Goal: Find specific page/section: Find specific page/section

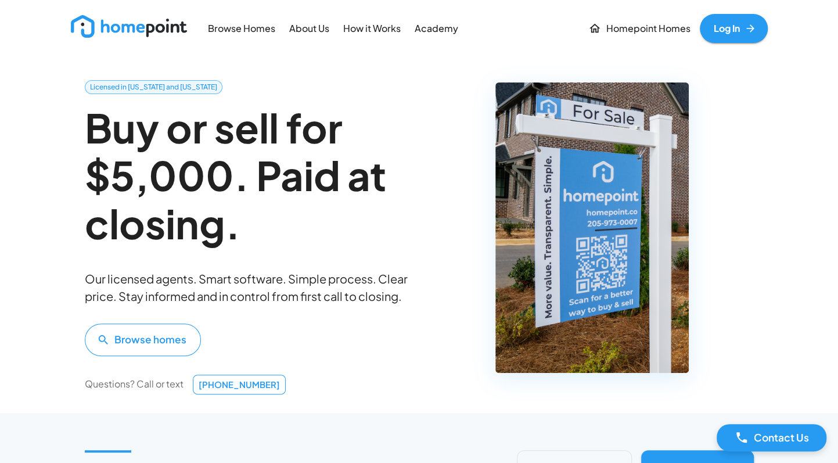
click at [731, 40] on link "Log In" at bounding box center [733, 28] width 68 height 29
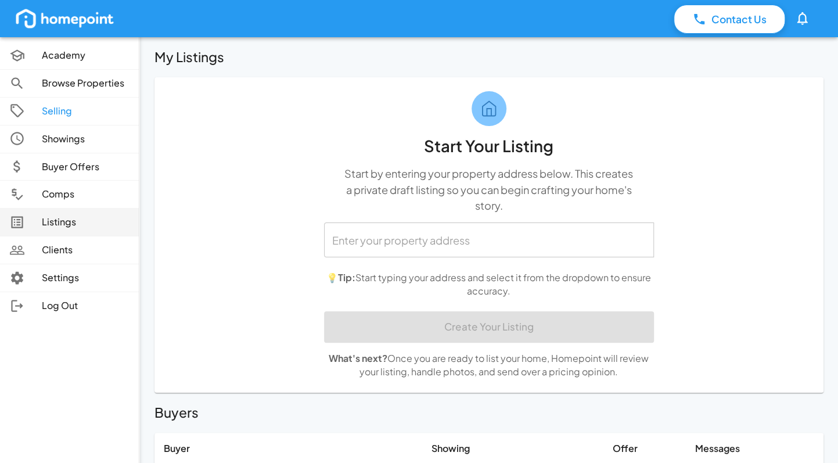
click at [67, 221] on p "Listings" at bounding box center [86, 221] width 88 height 13
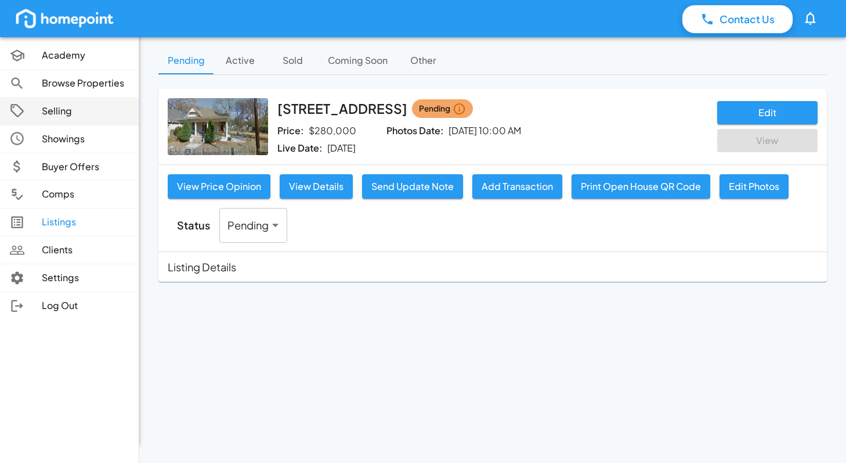
click at [63, 104] on p "Selling" at bounding box center [86, 110] width 88 height 13
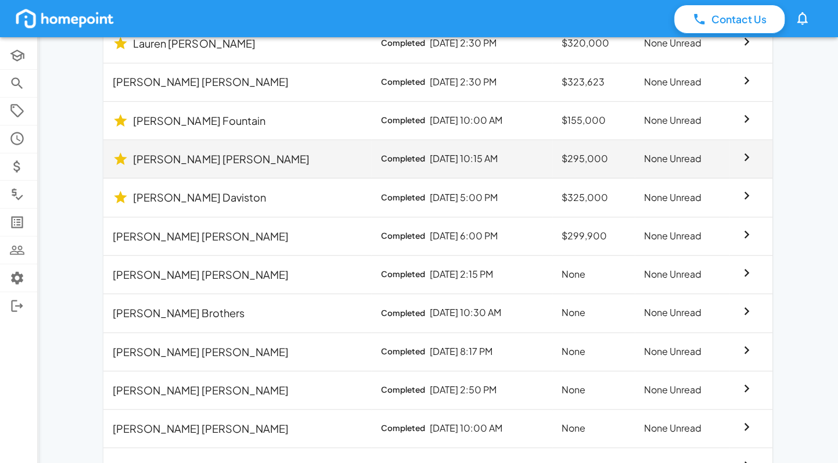
scroll to position [518, 0]
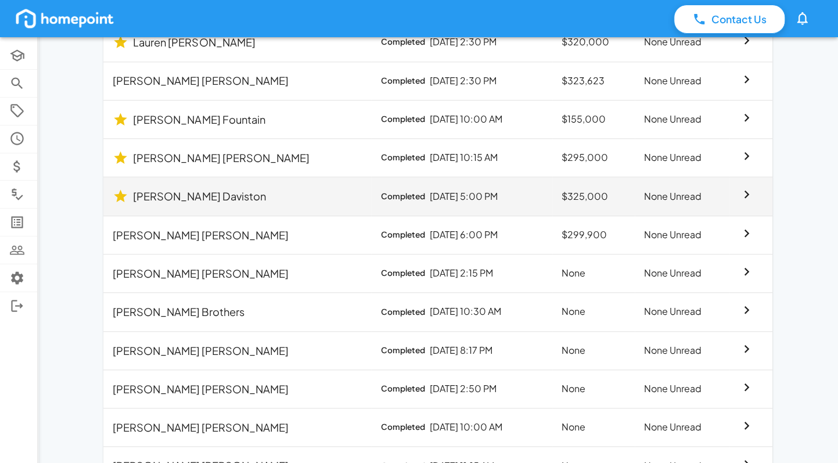
click at [225, 191] on div "[PERSON_NAME]" at bounding box center [237, 196] width 249 height 16
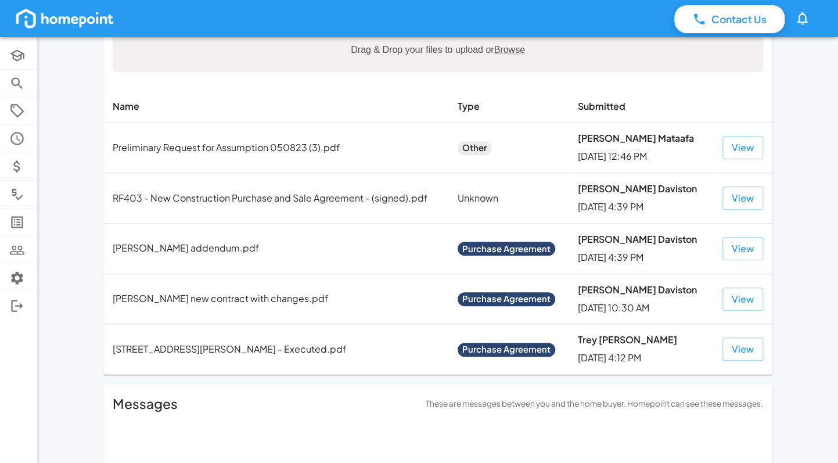
scroll to position [540, 0]
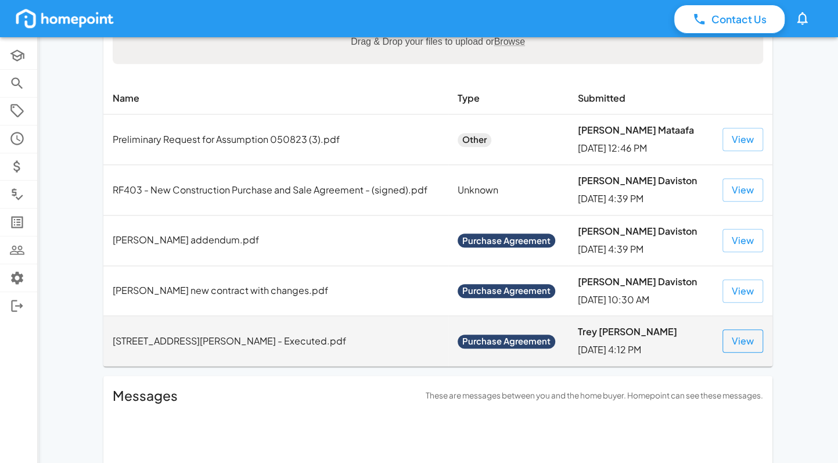
click at [749, 346] on button "View" at bounding box center [742, 340] width 41 height 23
